Goal: Navigation & Orientation: Understand site structure

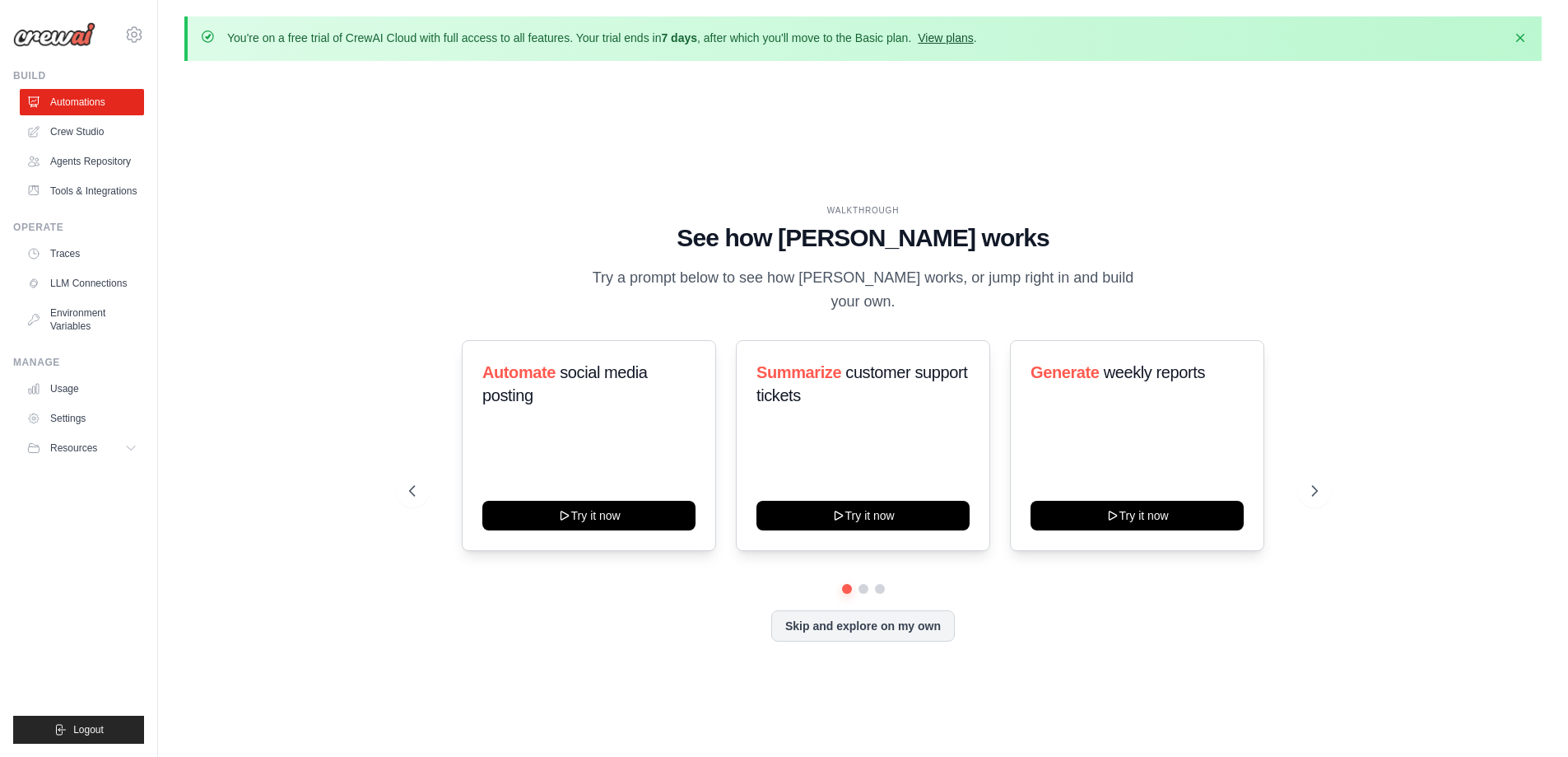
click at [945, 41] on link "View plans" at bounding box center [945, 38] width 55 height 14
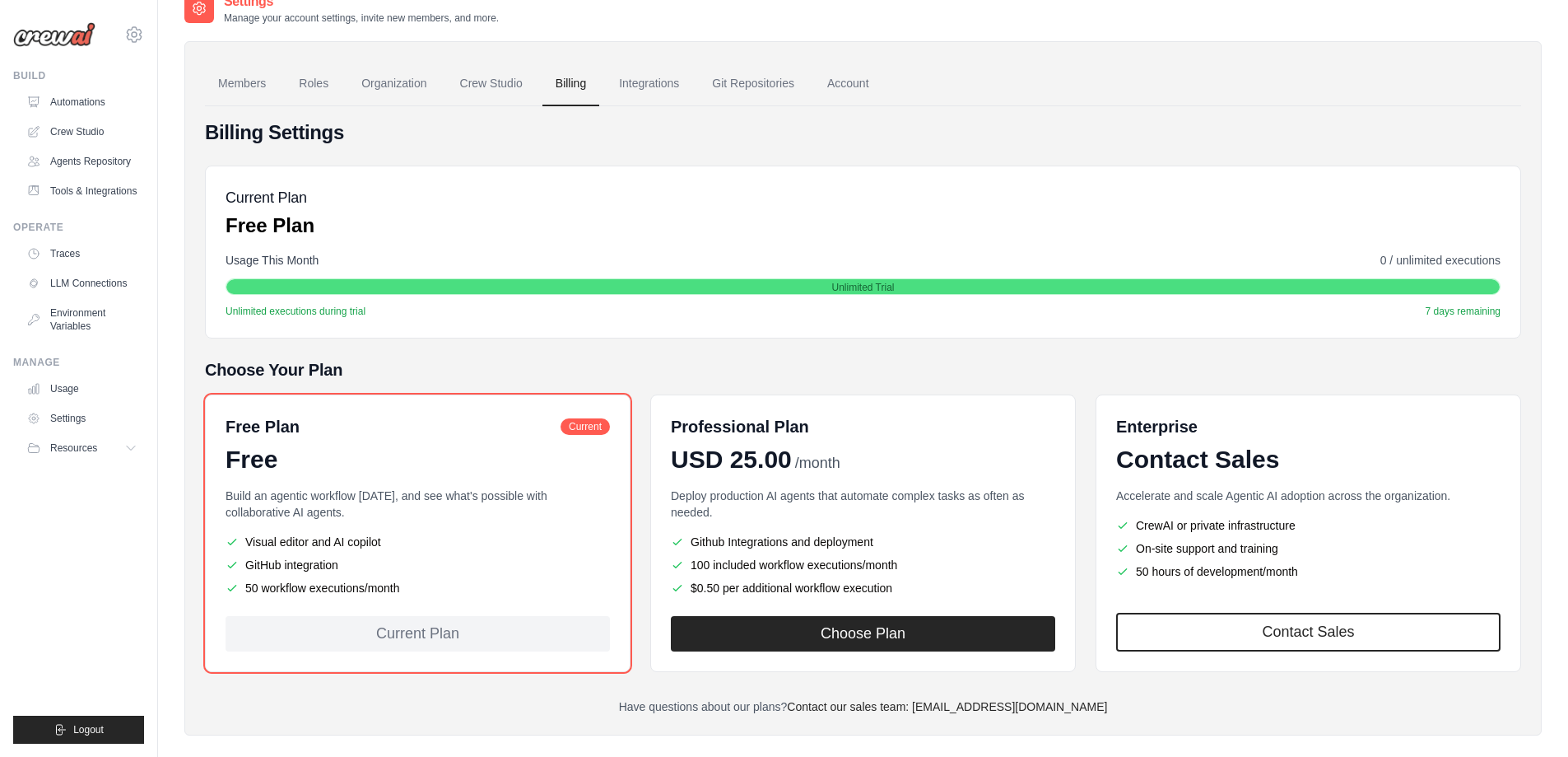
scroll to position [104, 0]
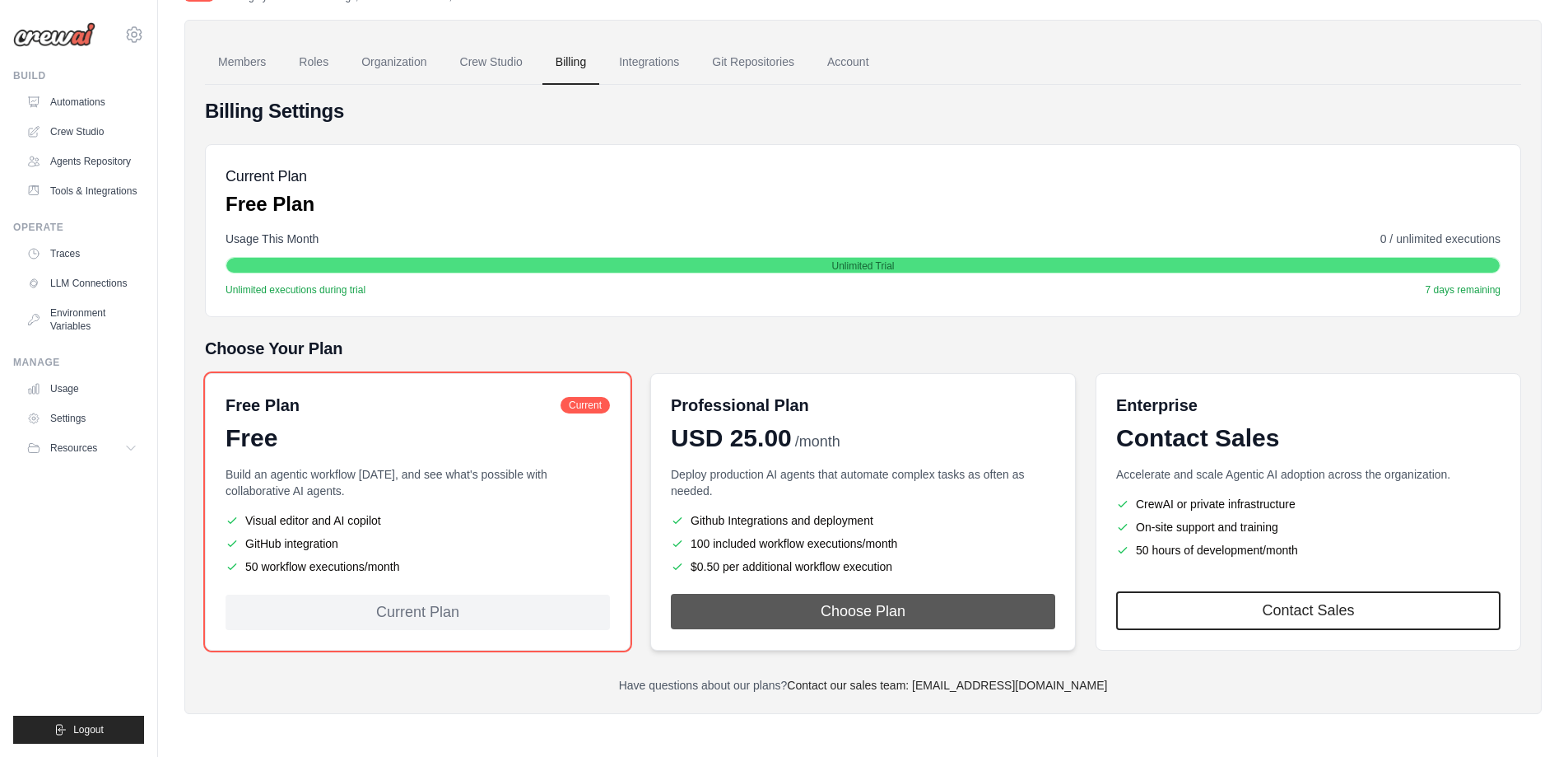
click at [878, 608] on button "Choose Plan" at bounding box center [863, 612] width 385 height 36
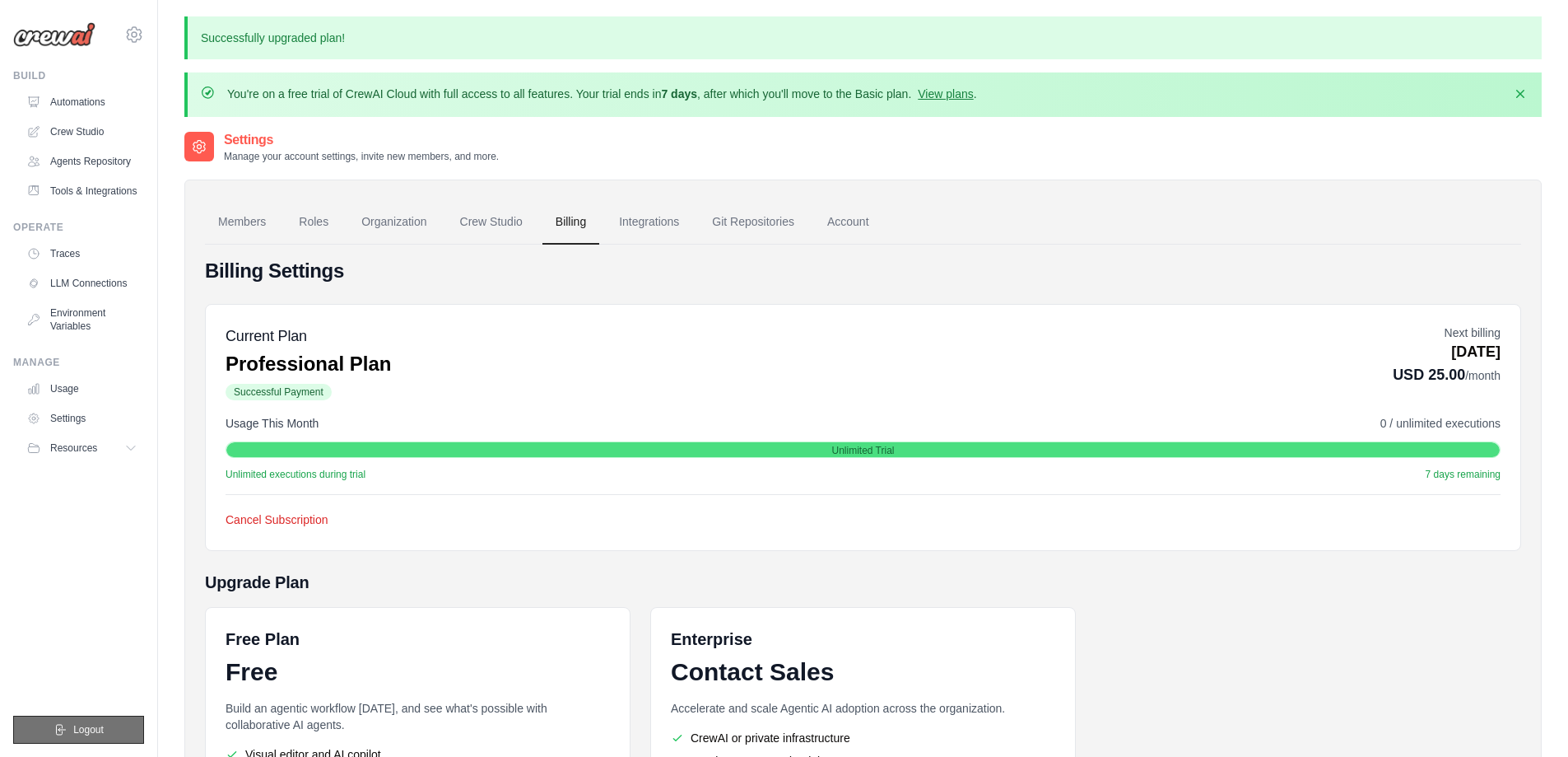
click at [93, 730] on span "Logout" at bounding box center [88, 730] width 31 height 14
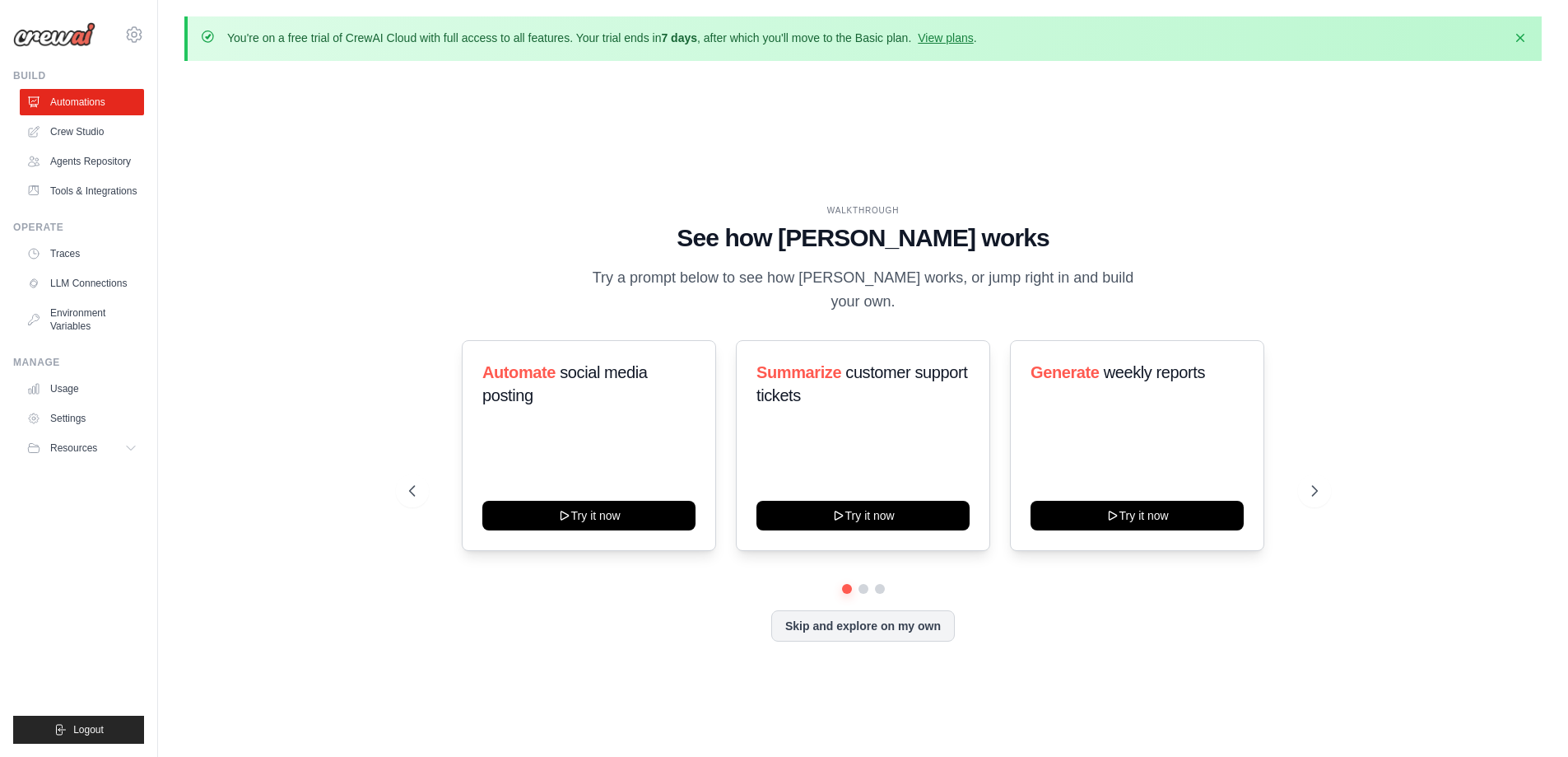
click at [776, 150] on div "WALKTHROUGH See how CrewAI works Try a prompt below to see how CrewAI works, or…" at bounding box center [863, 436] width 1357 height 724
click at [82, 133] on link "Crew Studio" at bounding box center [83, 132] width 124 height 26
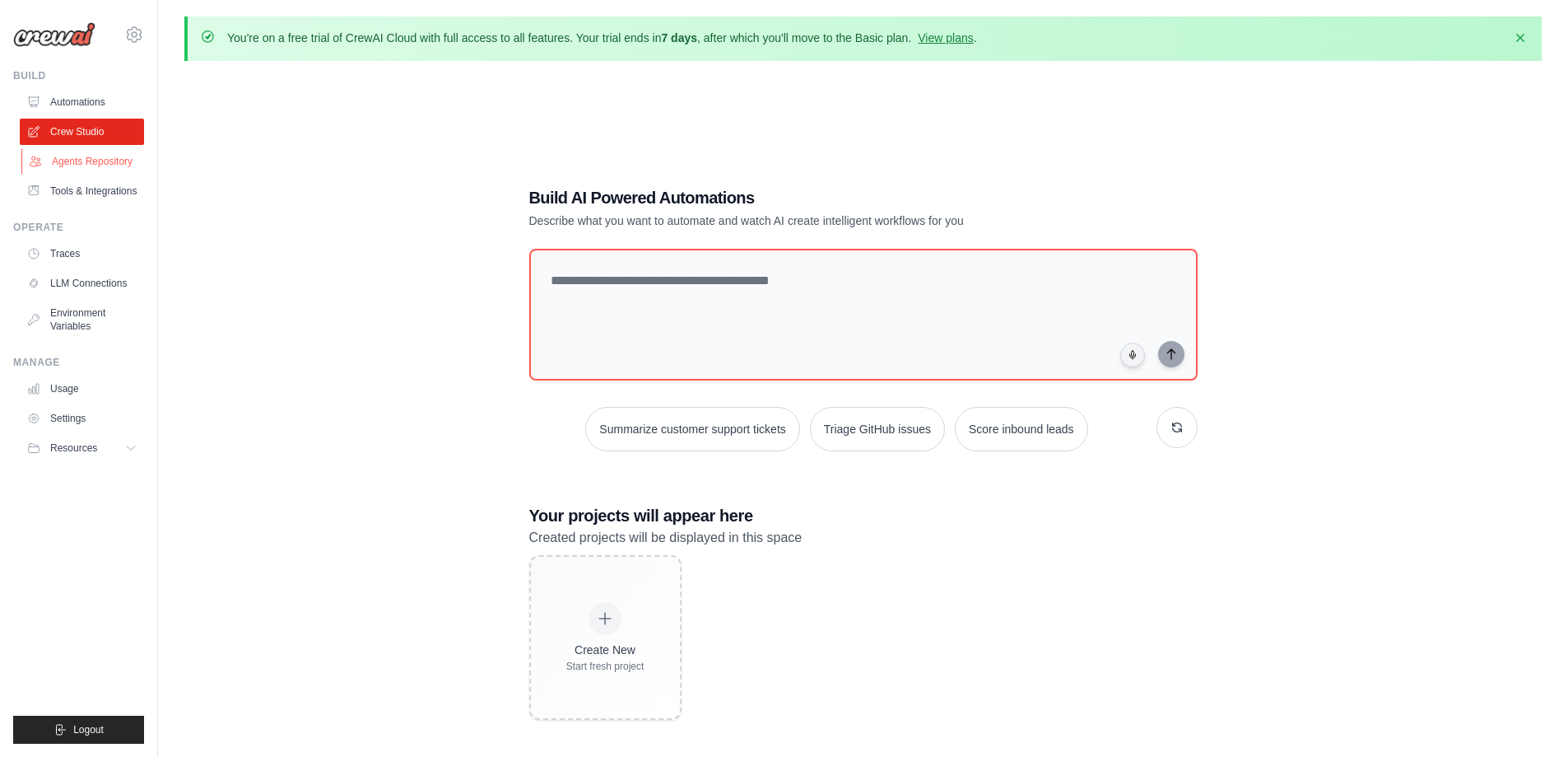
click at [94, 158] on link "Agents Repository" at bounding box center [83, 161] width 124 height 26
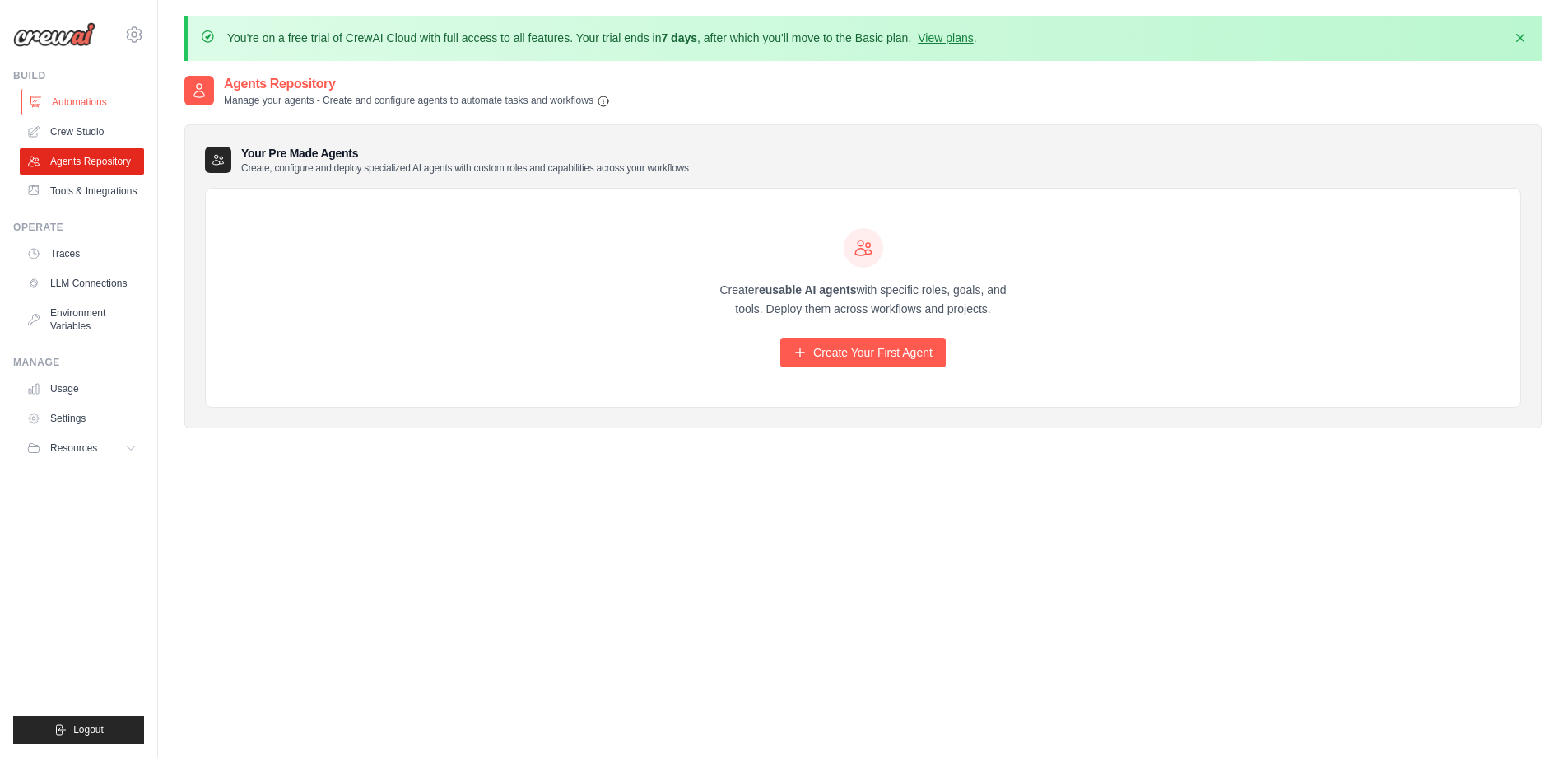
click at [89, 105] on link "Automations" at bounding box center [83, 102] width 124 height 26
